Goal: Task Accomplishment & Management: Manage account settings

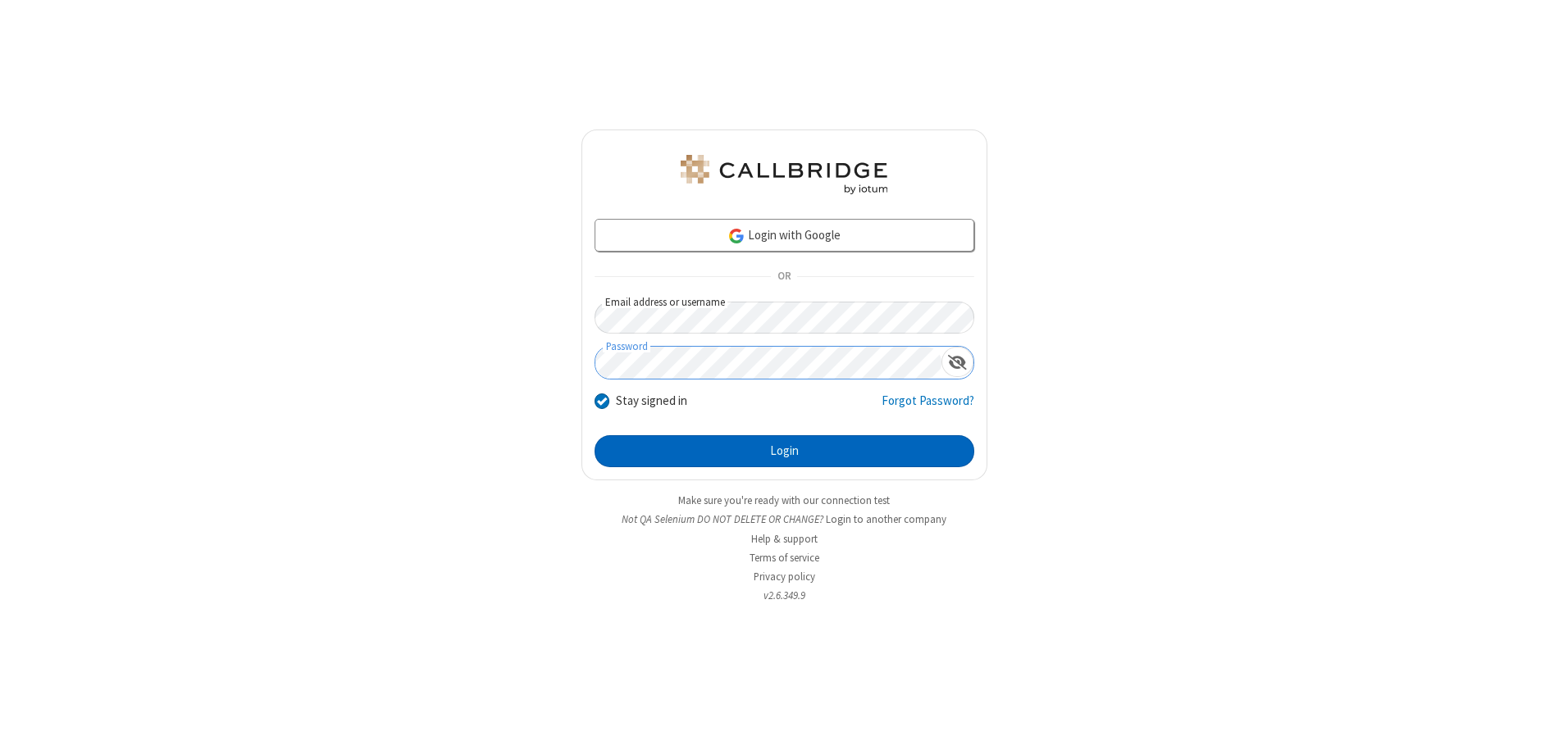
click at [784, 451] on button "Login" at bounding box center [784, 451] width 380 height 32
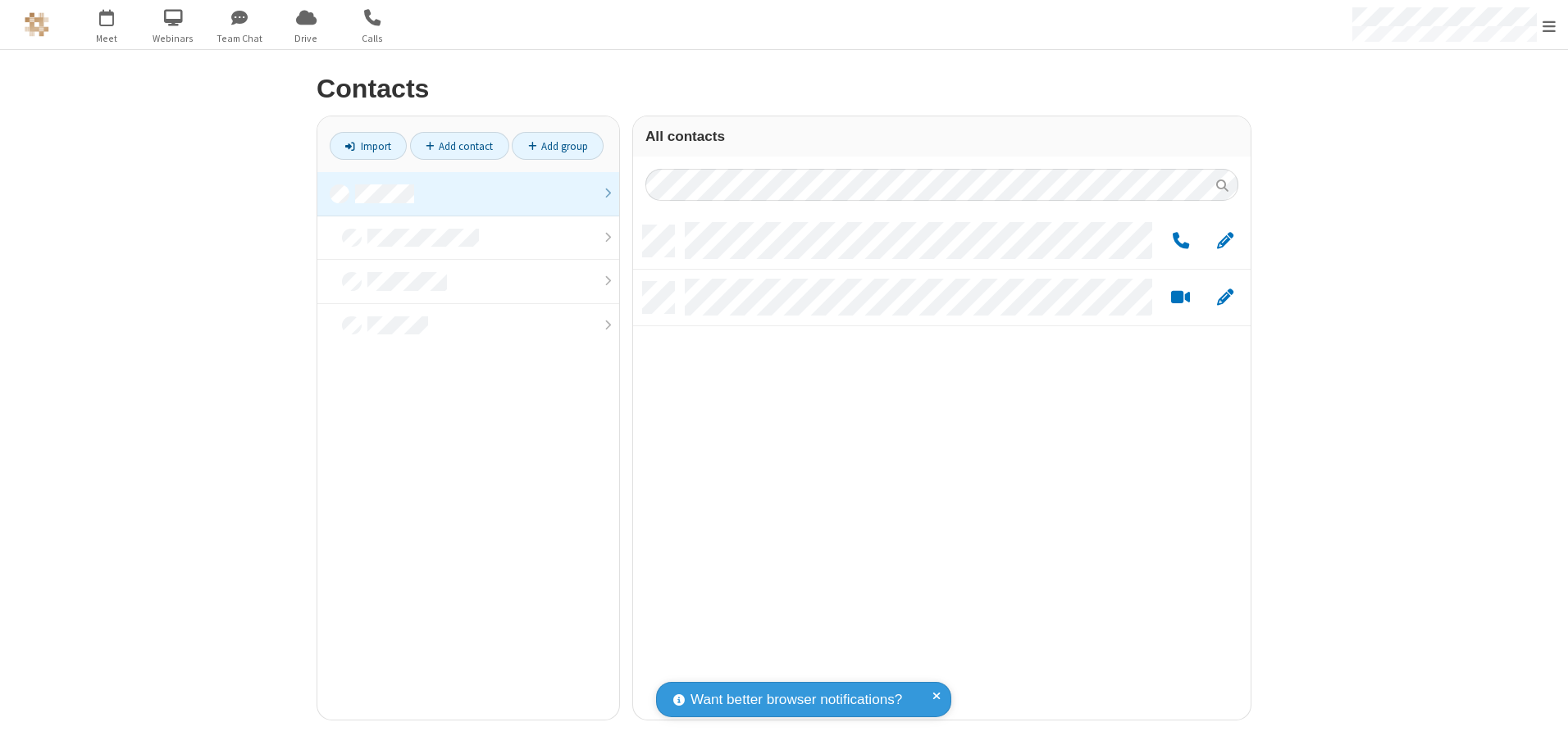
scroll to position [494, 605]
click at [469, 194] on link at bounding box center [469, 194] width 302 height 44
click at [1225, 240] on span "Edit" at bounding box center [1225, 241] width 17 height 20
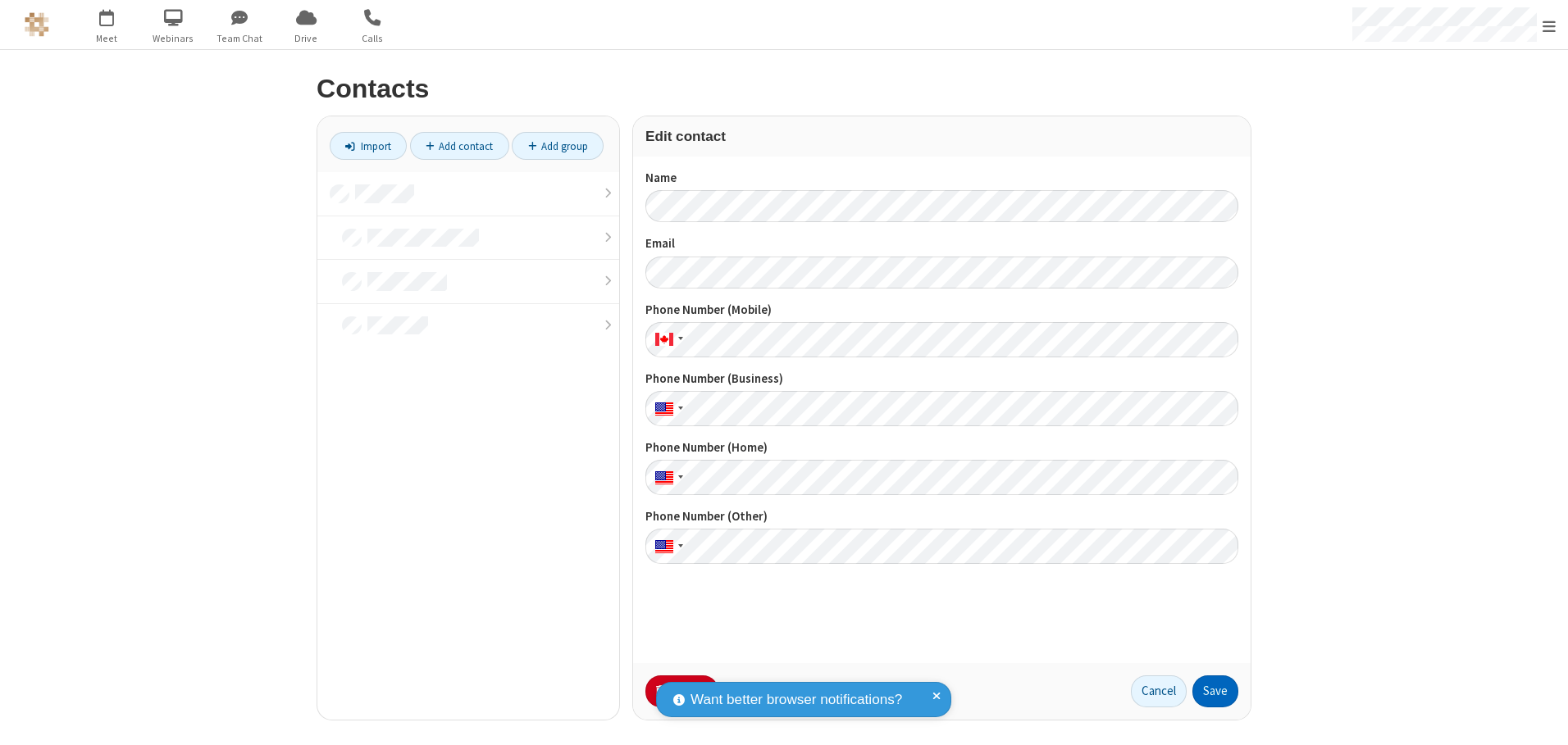
click at [1215, 691] on button "Save" at bounding box center [1215, 691] width 46 height 32
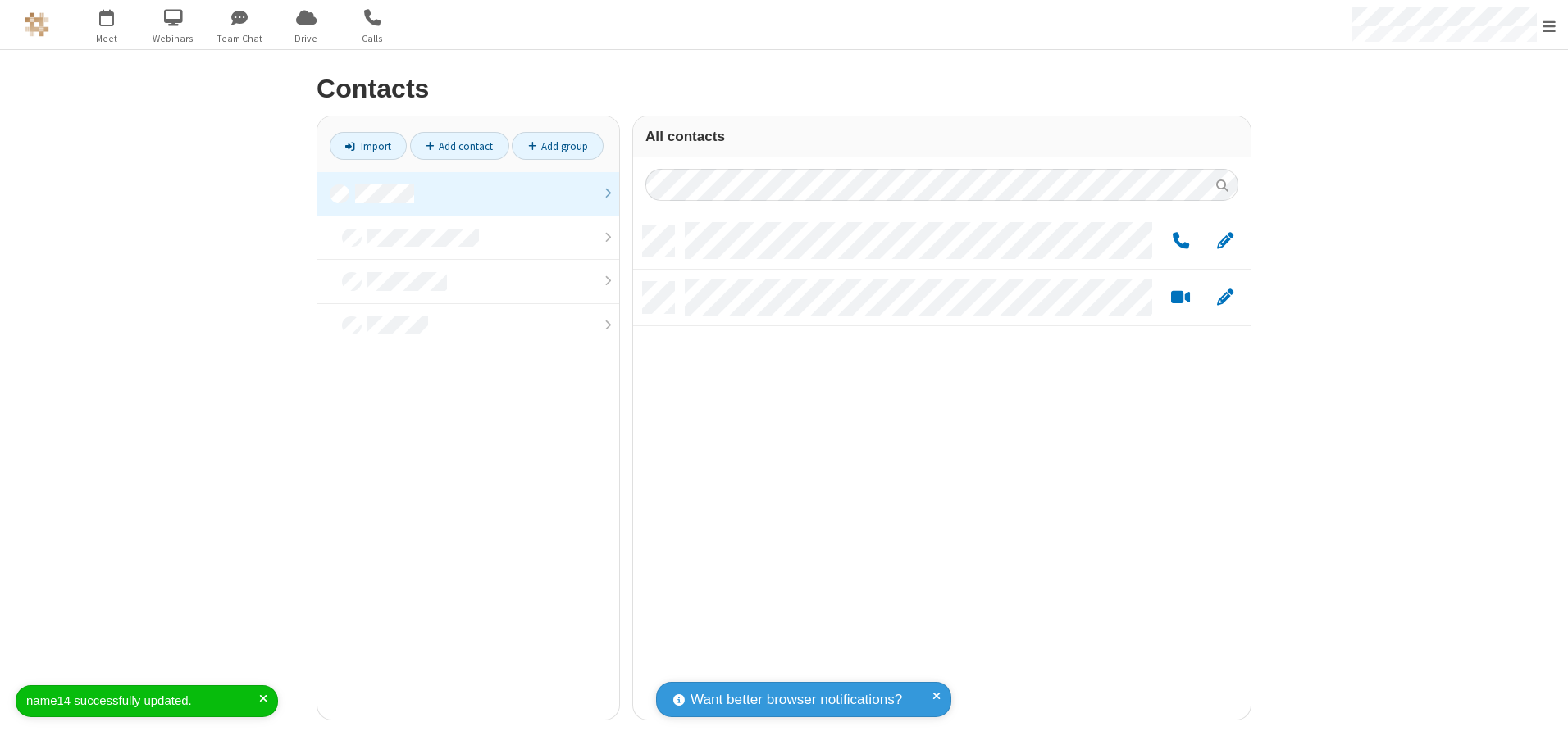
scroll to position [494, 605]
